Goal: Find specific page/section: Find specific page/section

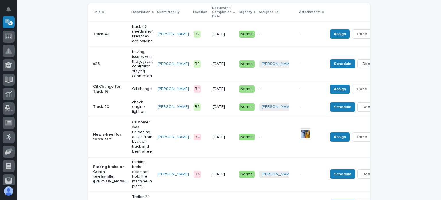
scroll to position [53, 0]
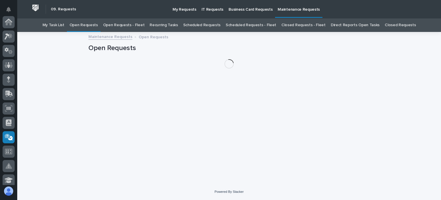
scroll to position [115, 0]
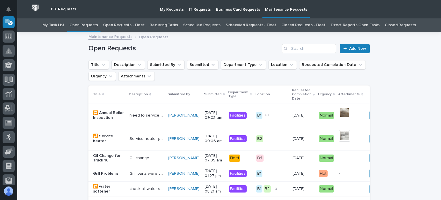
click at [135, 24] on link "Open Requests - Fleet" at bounding box center [124, 25] width 42 height 14
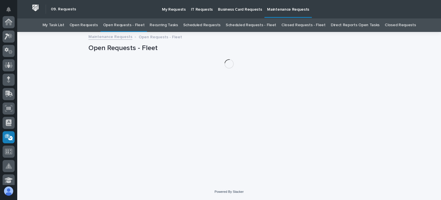
scroll to position [115, 0]
